Goal: Information Seeking & Learning: Compare options

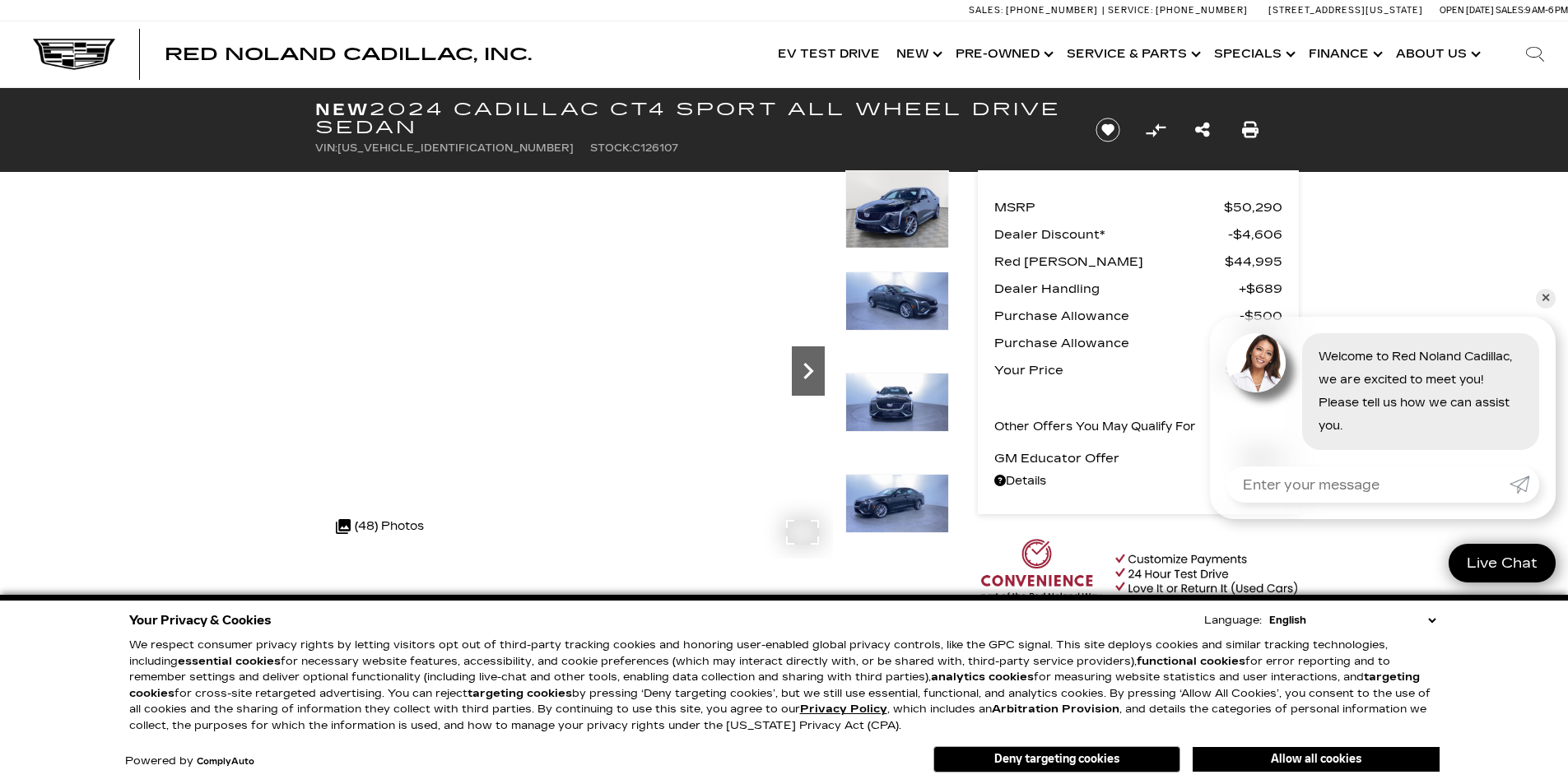
click at [814, 365] on icon "Next" at bounding box center [808, 371] width 33 height 33
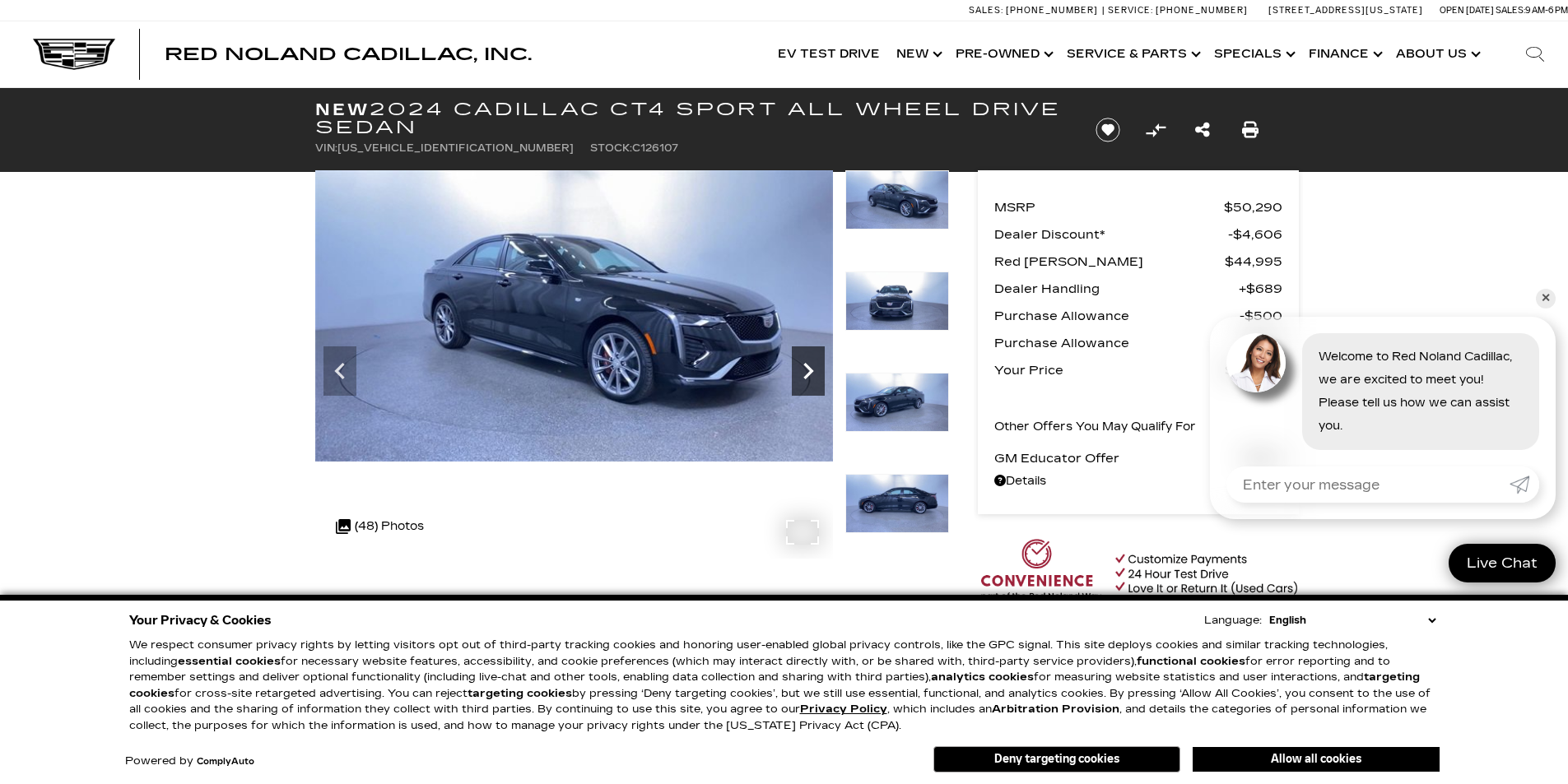
click at [805, 366] on icon "Next" at bounding box center [808, 370] width 10 height 16
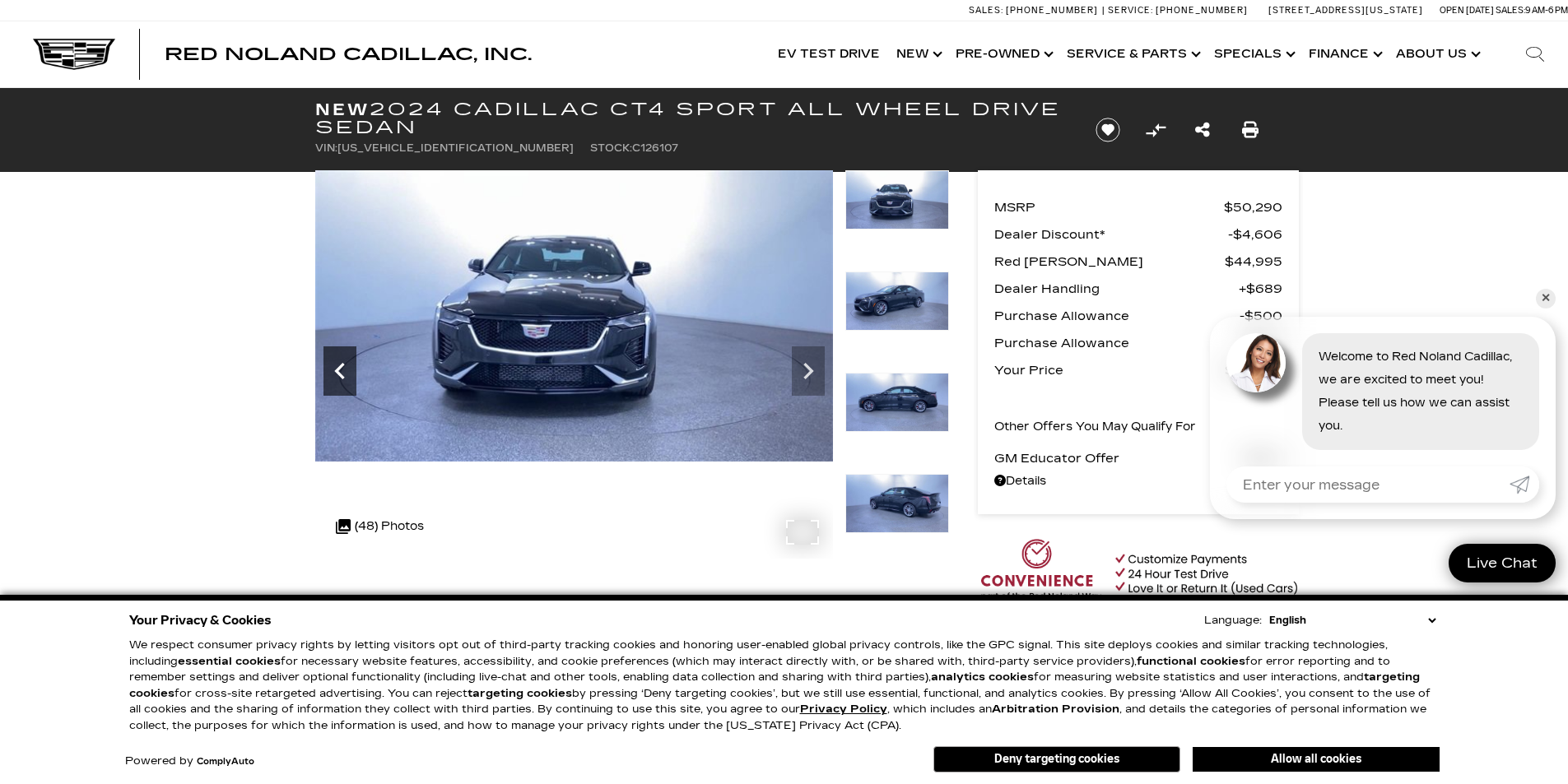
click at [337, 361] on icon "Previous" at bounding box center [339, 371] width 33 height 33
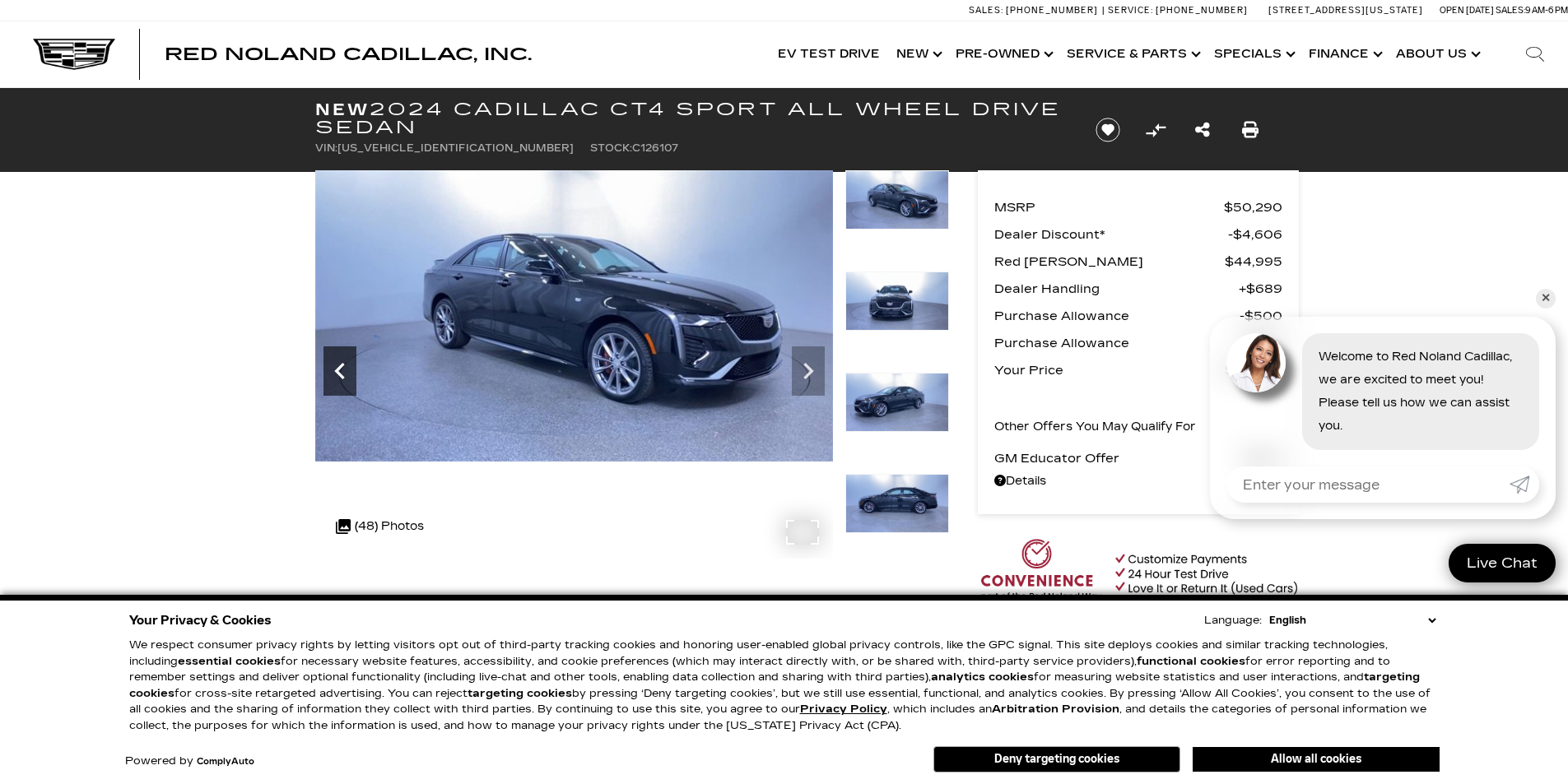
click at [340, 368] on icon "Previous" at bounding box center [339, 371] width 33 height 33
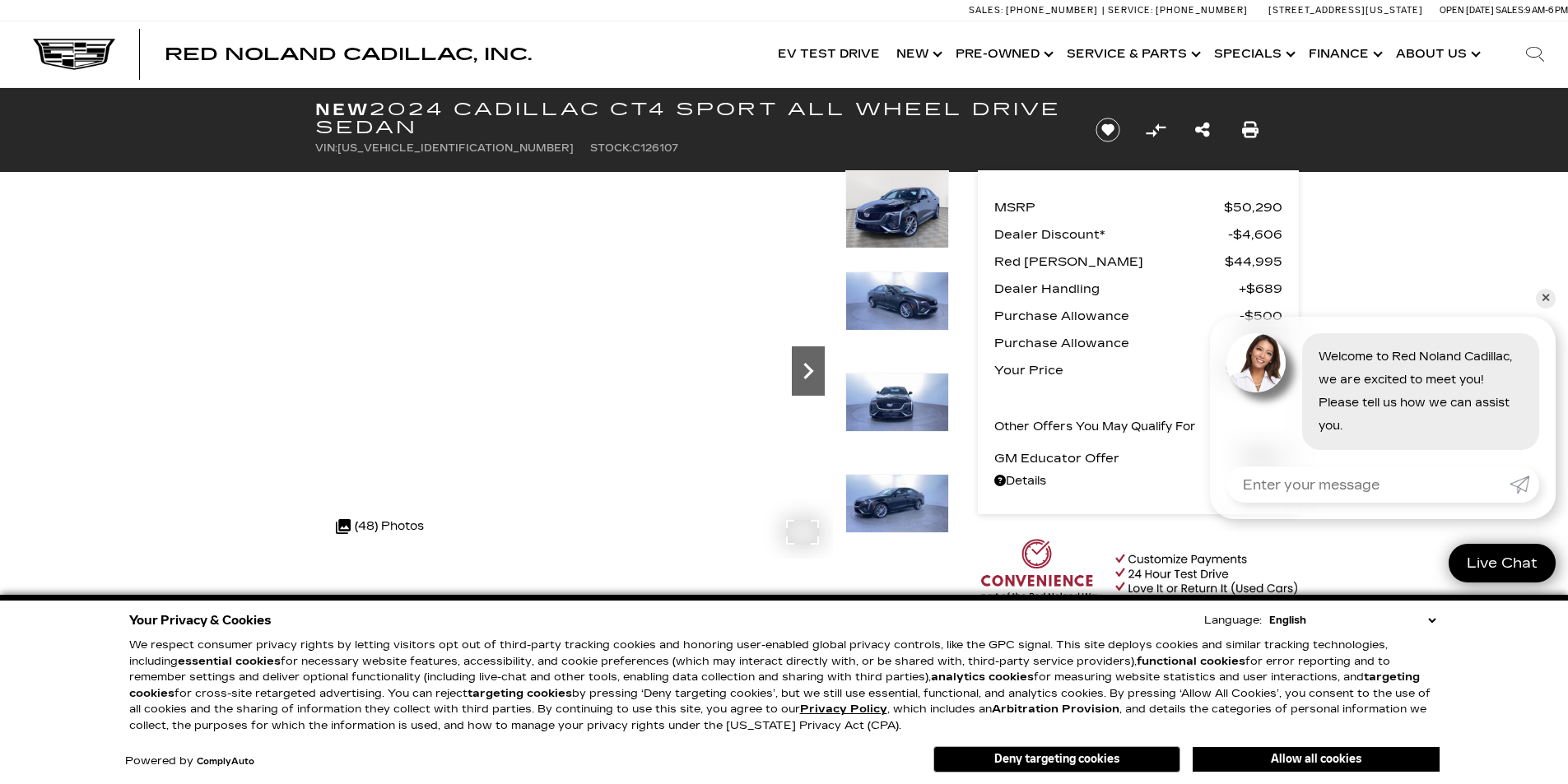
click at [806, 382] on icon "Next" at bounding box center [808, 371] width 33 height 33
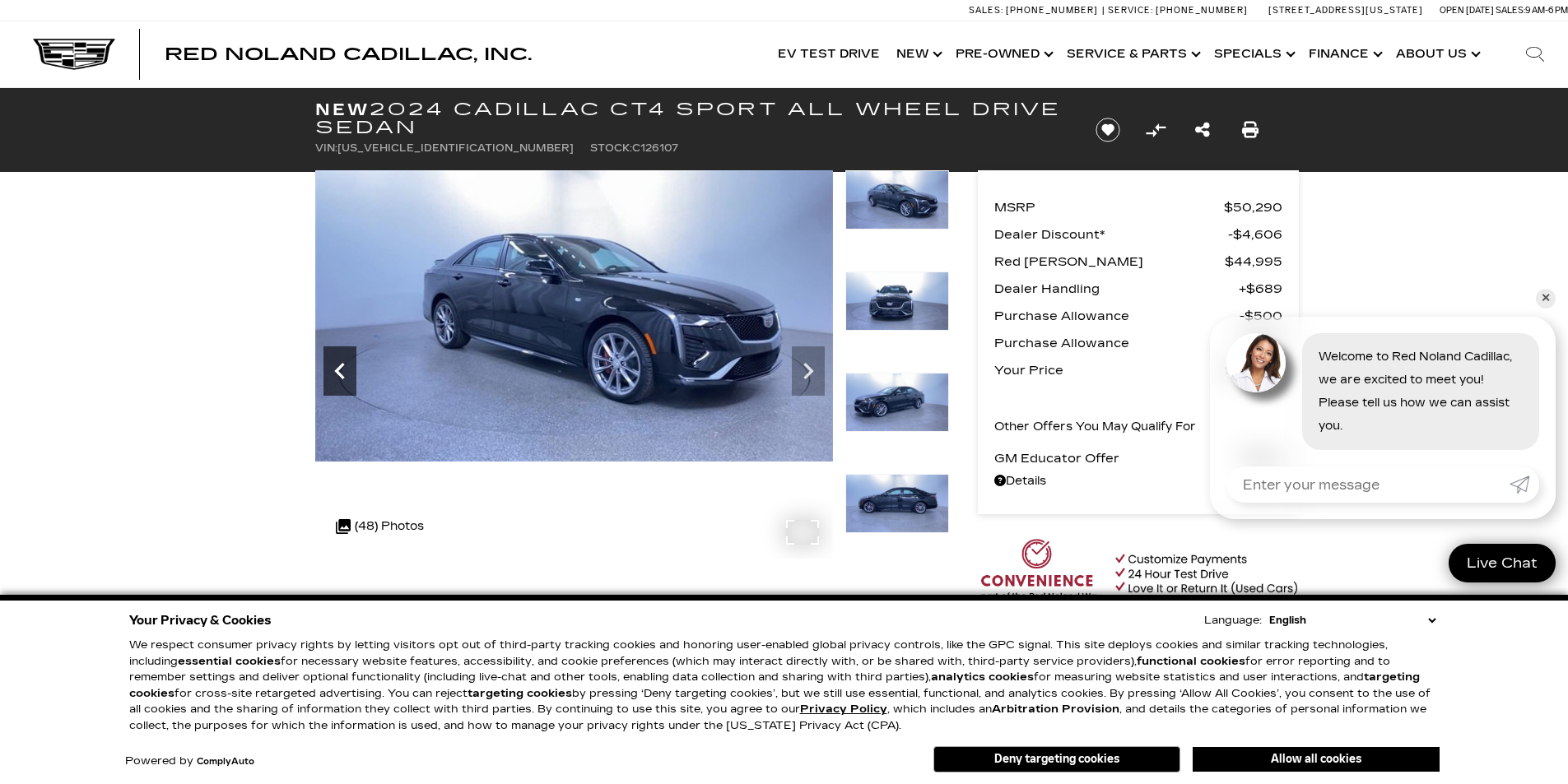
click at [331, 368] on icon "Previous" at bounding box center [339, 371] width 33 height 33
